Goal: Contribute content

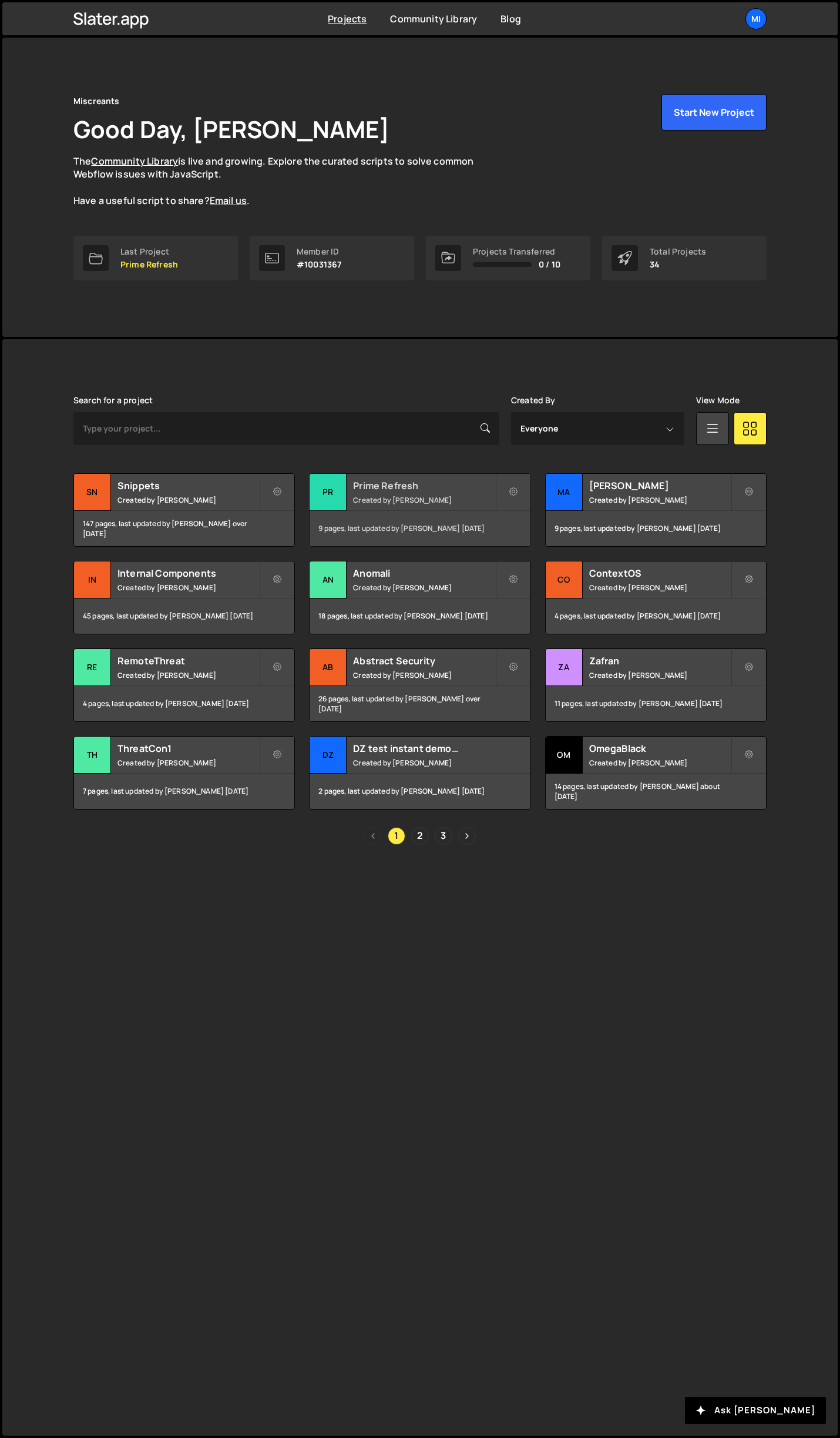
click at [459, 498] on small "Created by [PERSON_NAME]" at bounding box center [423, 499] width 142 height 10
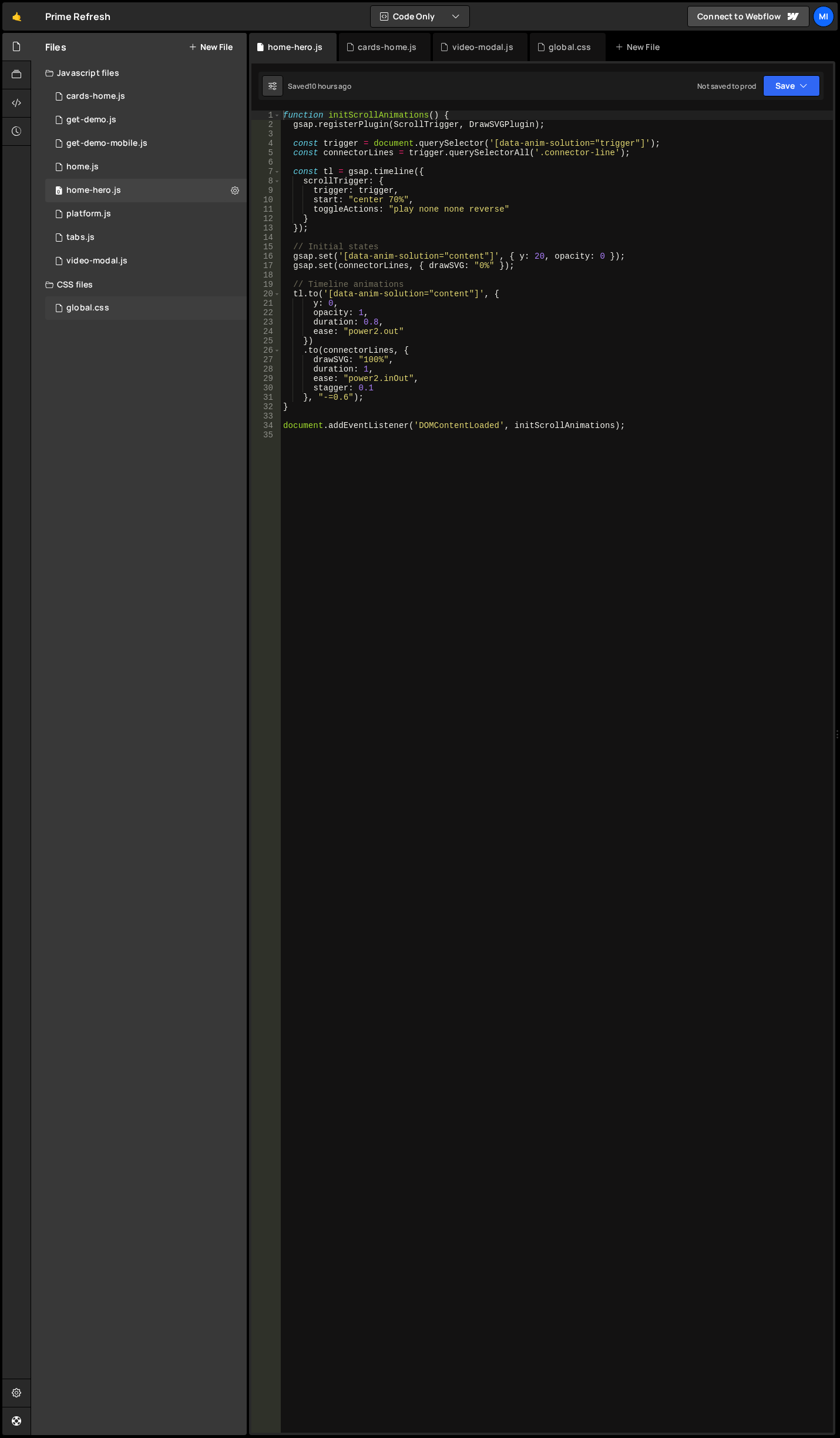
click at [99, 305] on div "global.css" at bounding box center [88, 307] width 43 height 11
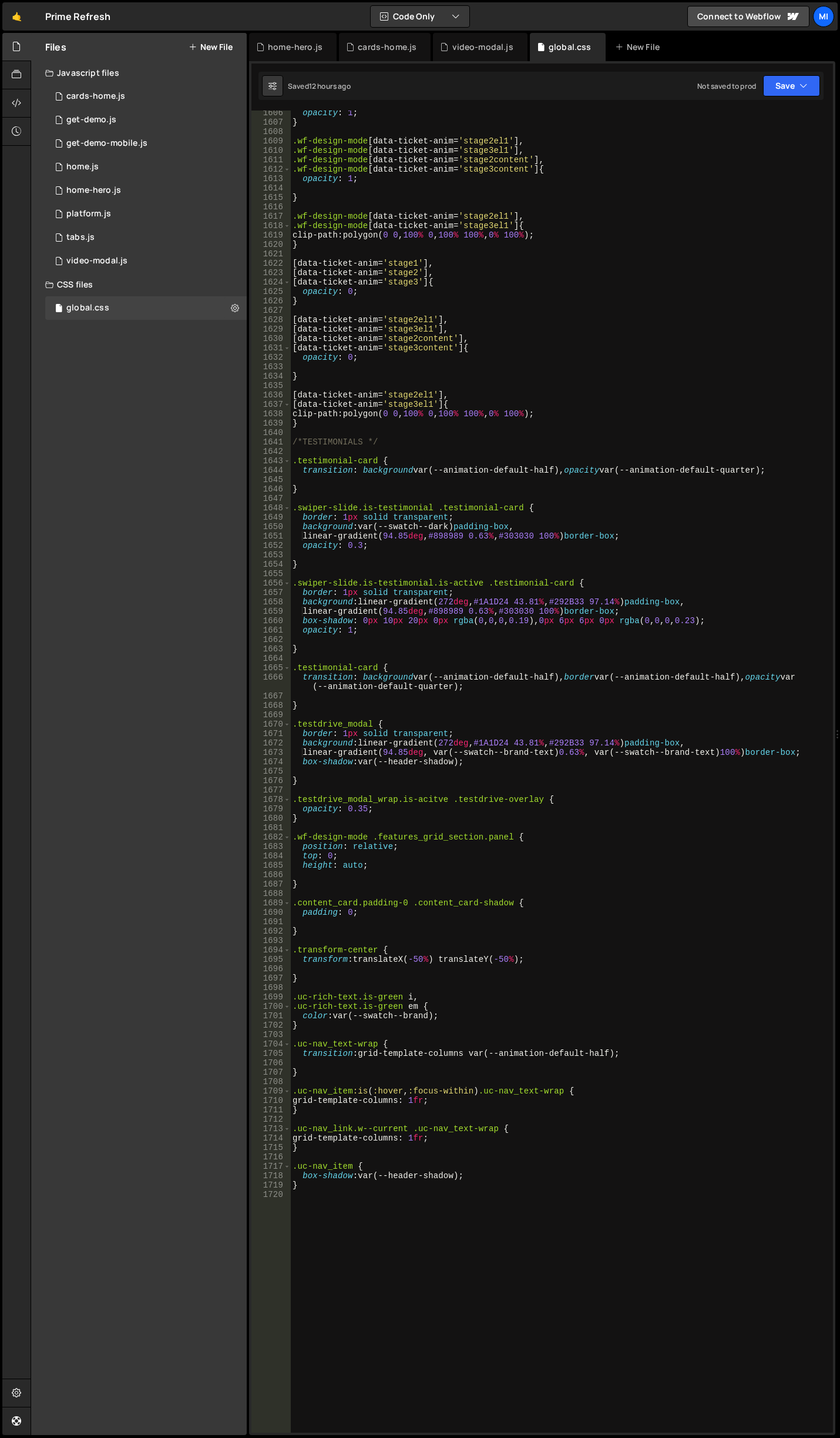
scroll to position [15904, 0]
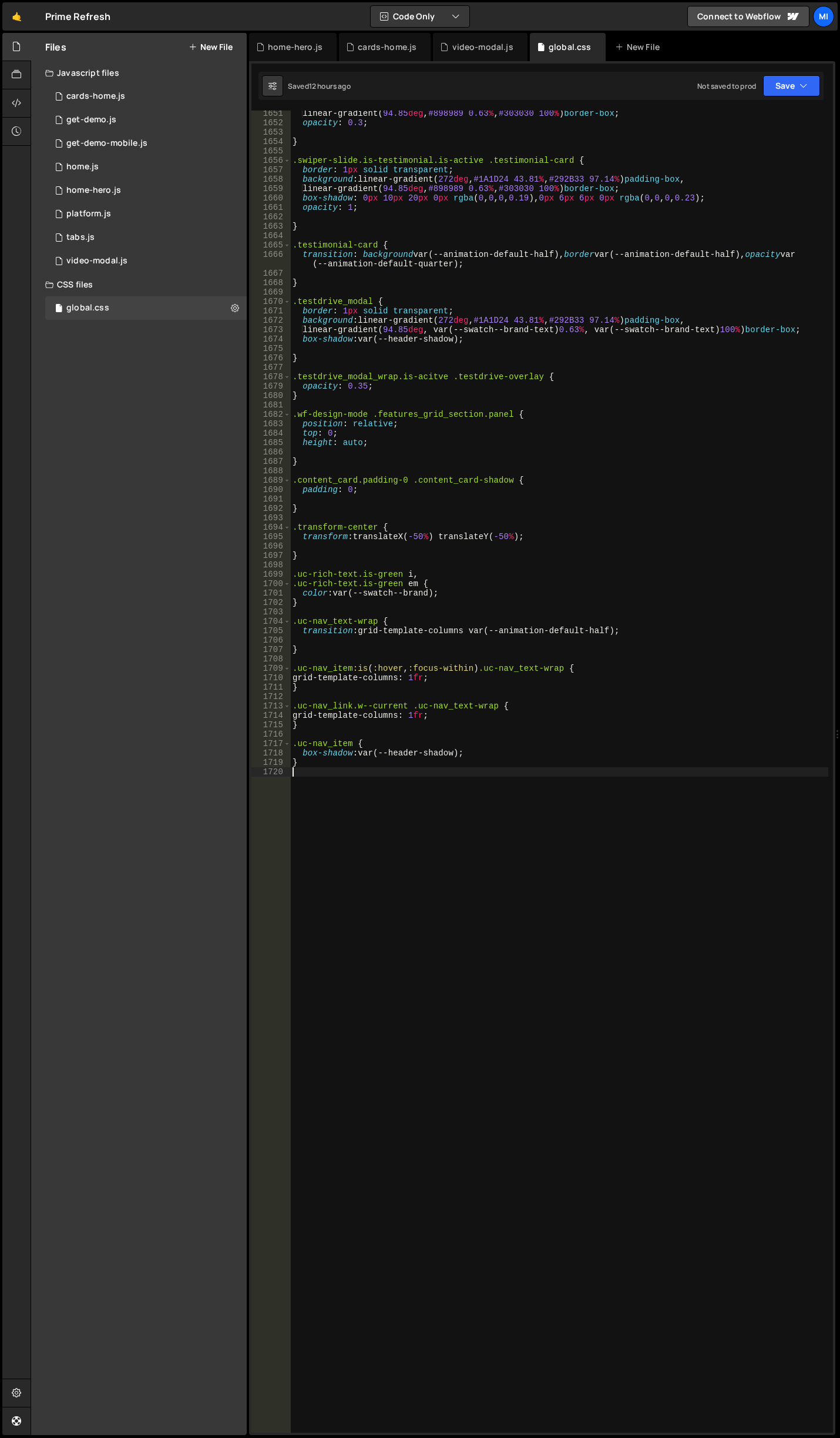
click at [424, 968] on div "linear-gradient( 94.85 deg , #898989 0.63 % , #303030 100 % ) border-box ; opac…" at bounding box center [559, 779] width 538 height 1341
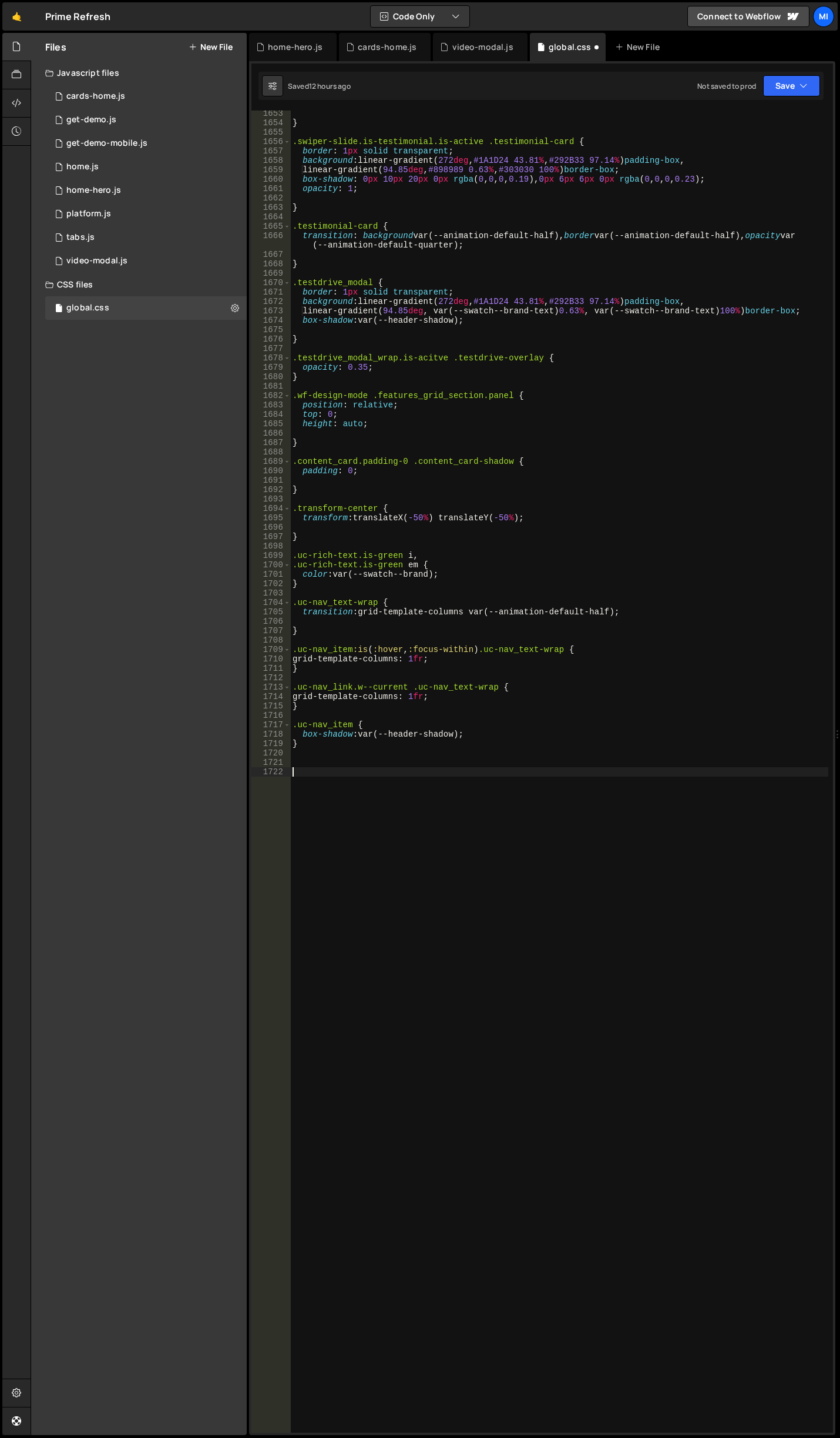
scroll to position [15923, 0]
paste textarea "nav_links_link"
type textarea ".nav_links_link.w--current {}"
type textarea "color: var(--swatch--brand);"
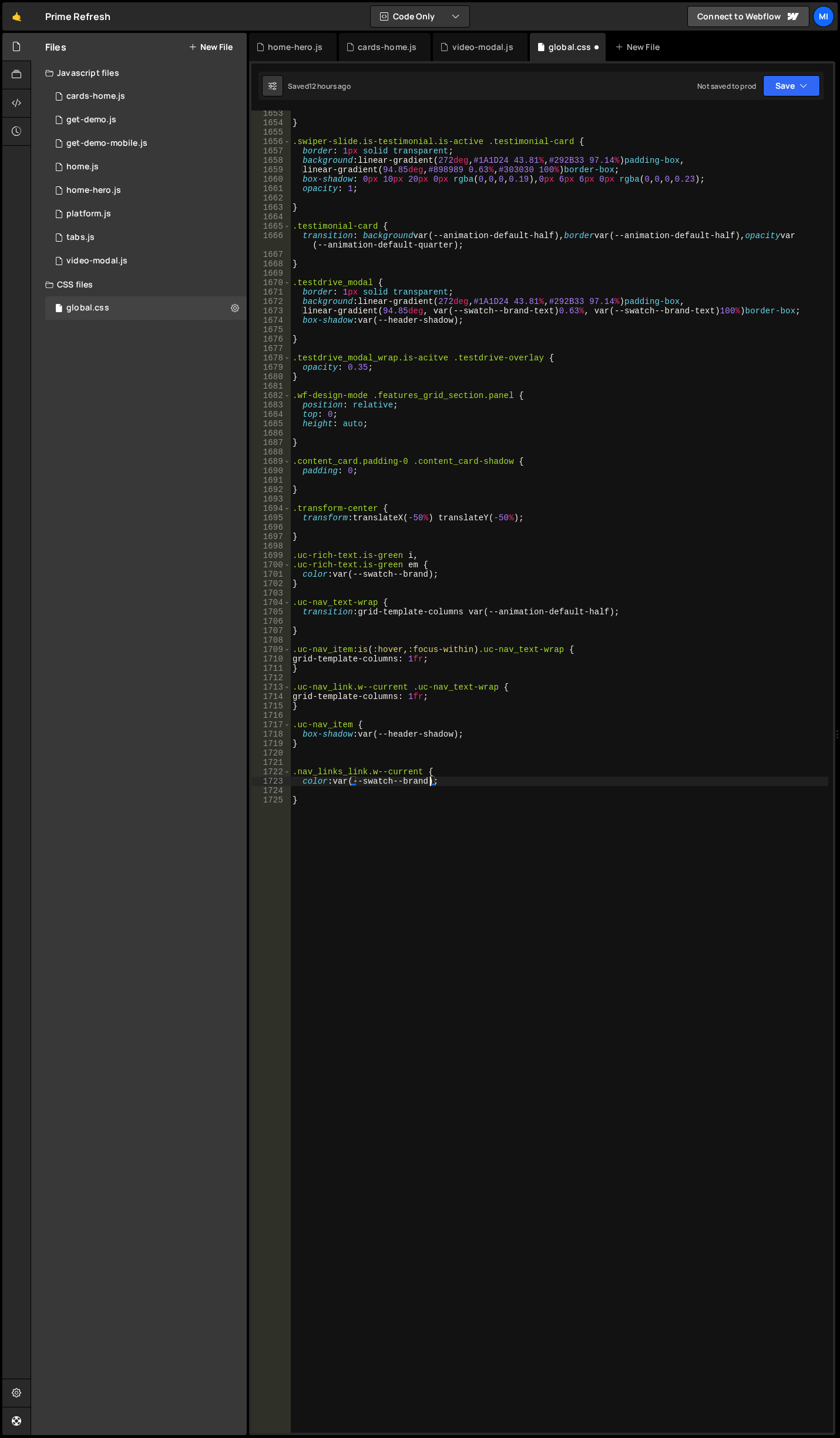
scroll to position [0, 0]
